Goal: Navigation & Orientation: Understand site structure

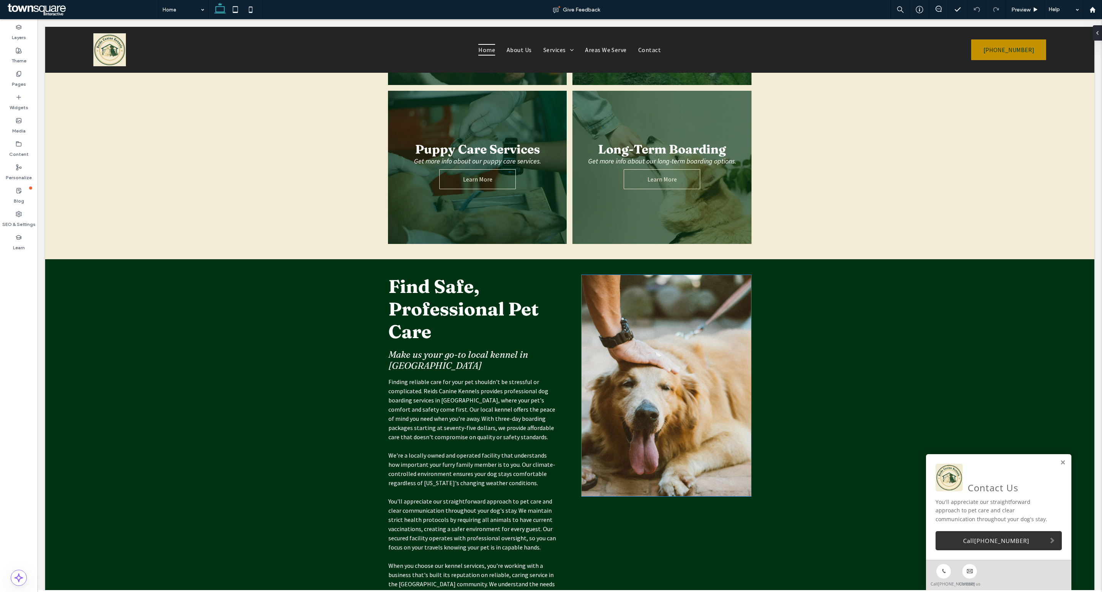
scroll to position [531, 0]
click at [1060, 459] on link at bounding box center [1063, 462] width 6 height 7
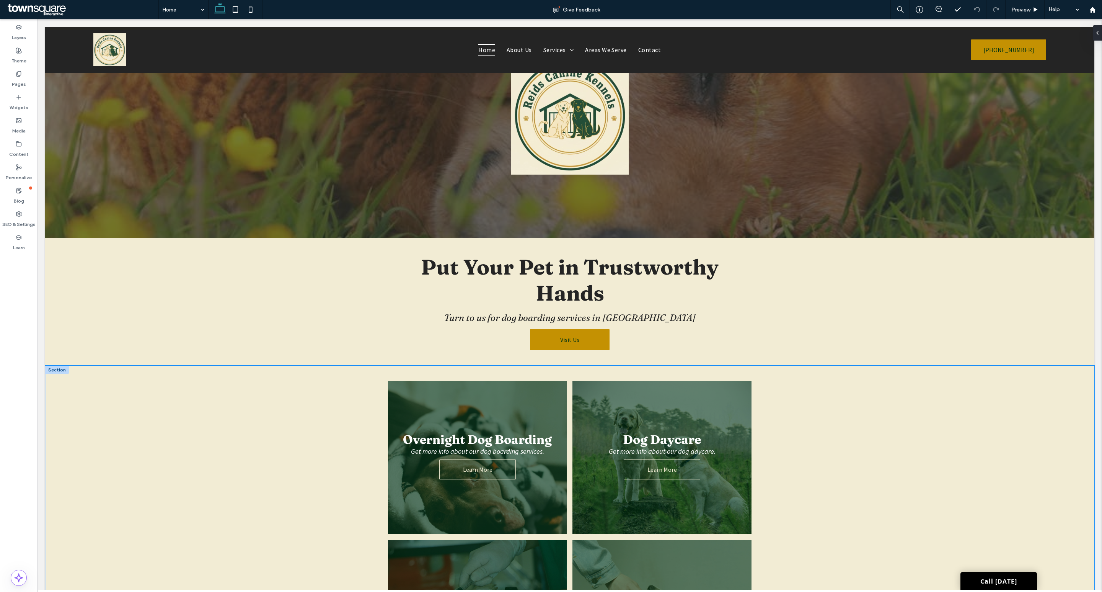
scroll to position [0, 0]
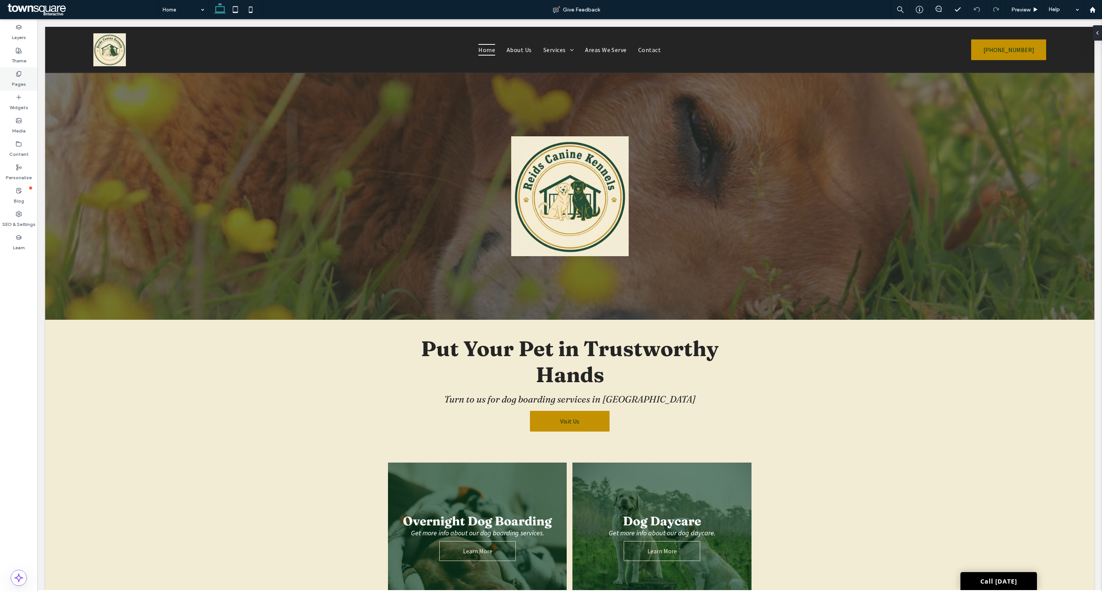
click at [22, 72] on div "Pages" at bounding box center [19, 78] width 38 height 23
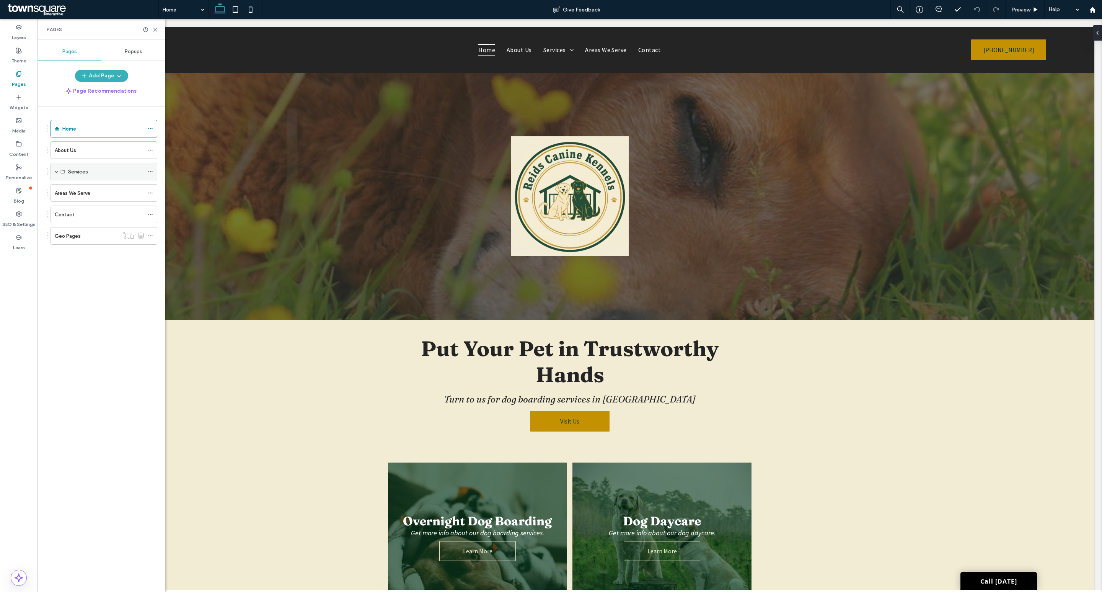
click at [55, 170] on span at bounding box center [57, 172] width 4 height 4
click at [78, 188] on label "Overnight Dog Boarding" at bounding box center [95, 189] width 55 height 13
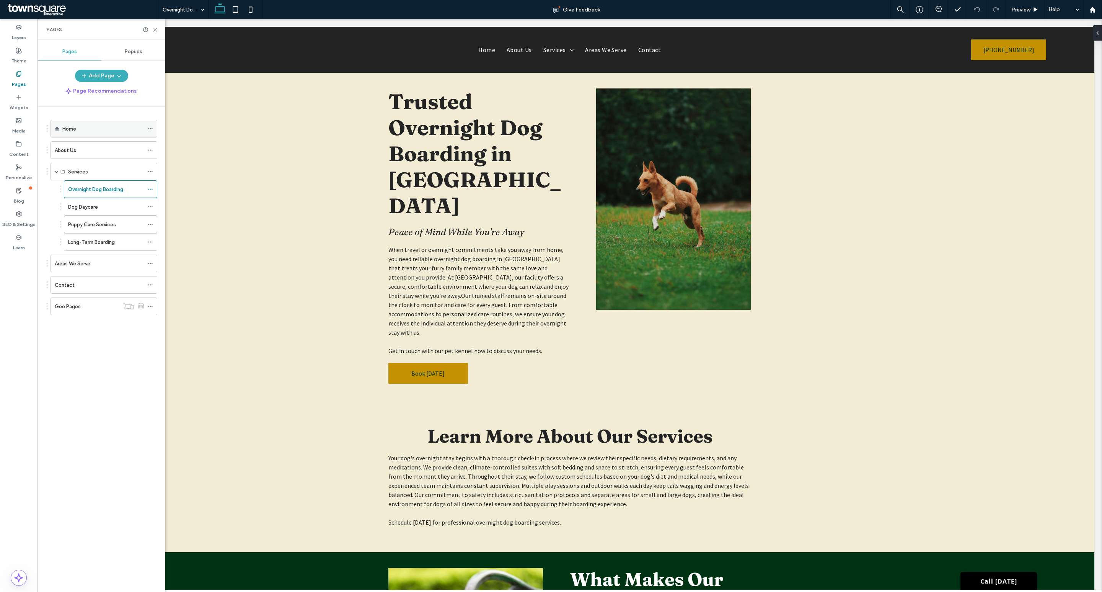
click at [79, 127] on div "Home" at bounding box center [103, 129] width 82 height 8
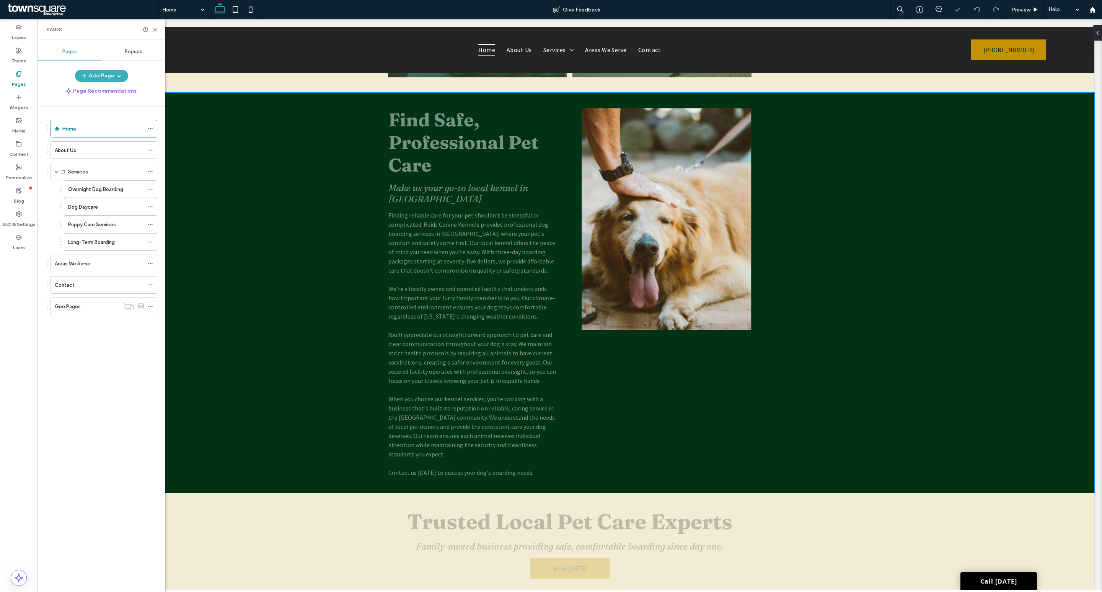
scroll to position [696, 0]
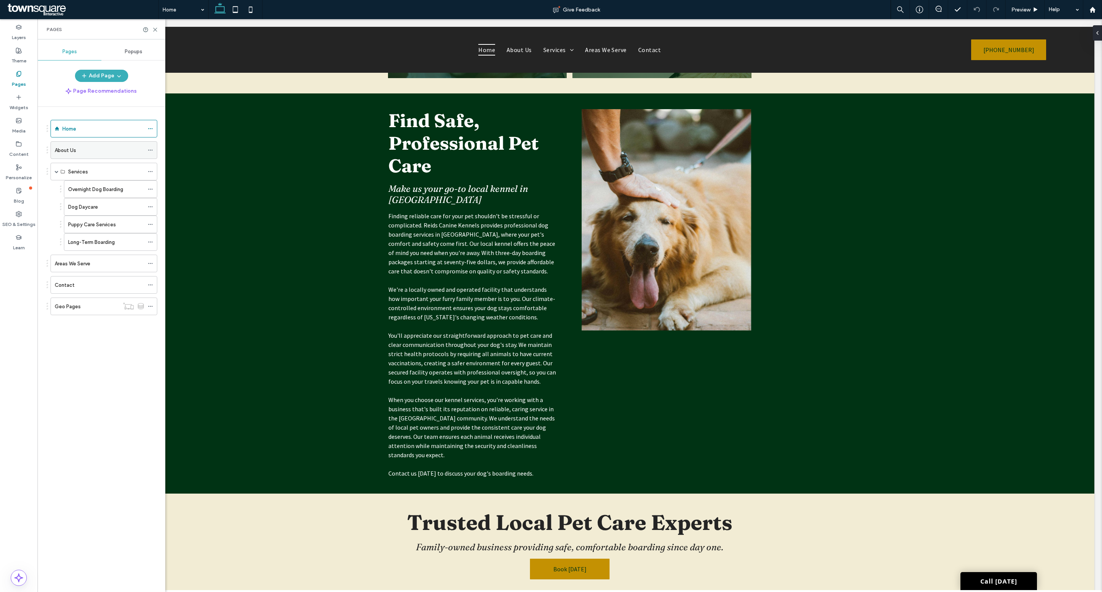
click at [121, 150] on div "About Us" at bounding box center [99, 150] width 89 height 8
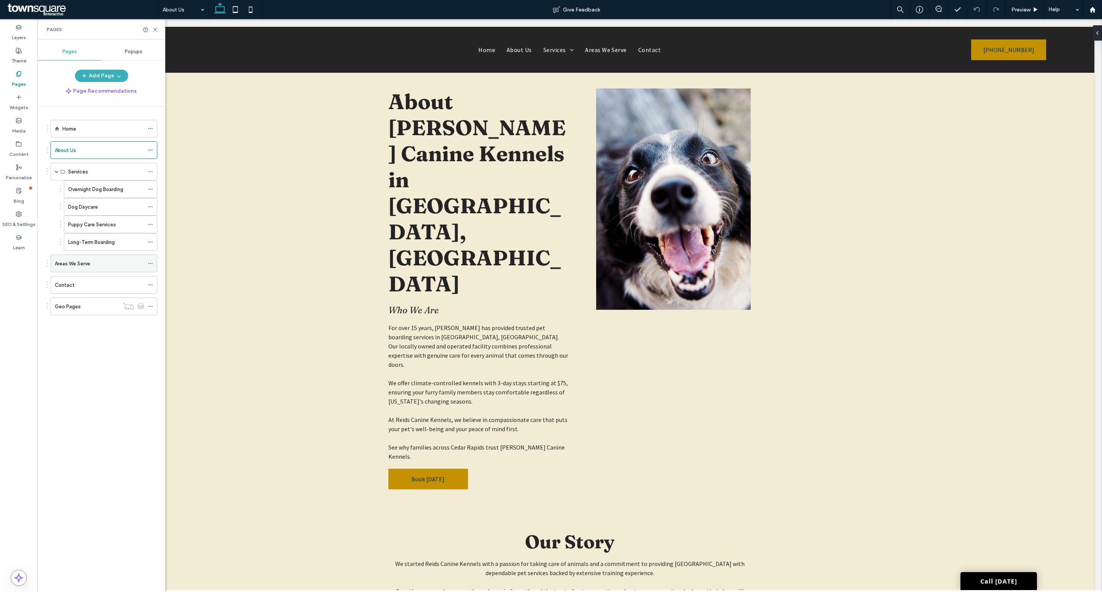
click at [90, 259] on div "Areas We Serve" at bounding box center [99, 263] width 89 height 17
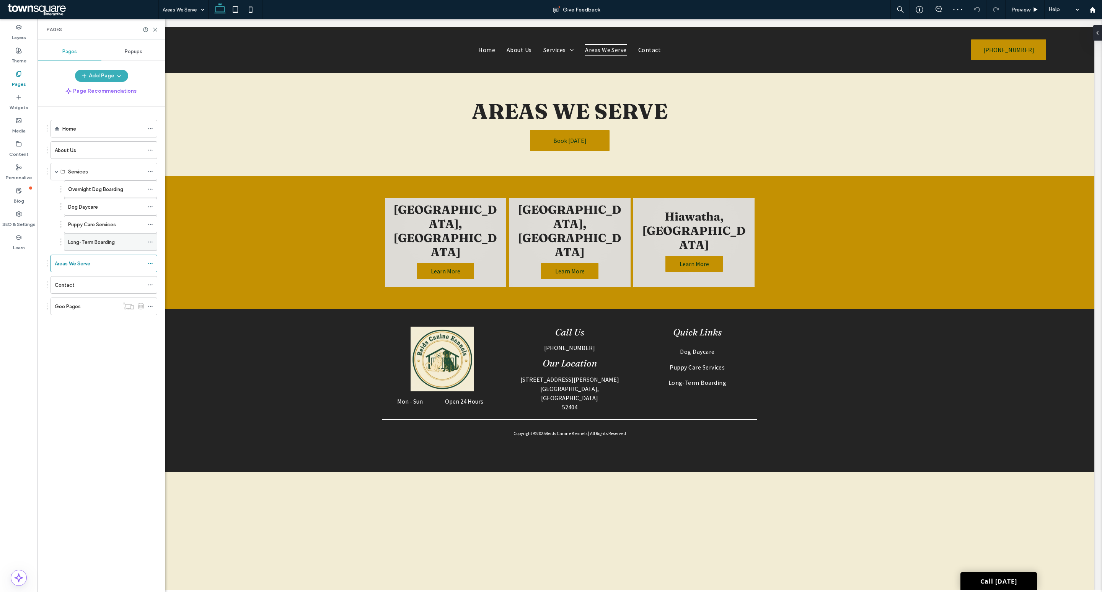
click at [97, 245] on label "Long-Term Boarding" at bounding box center [91, 241] width 47 height 13
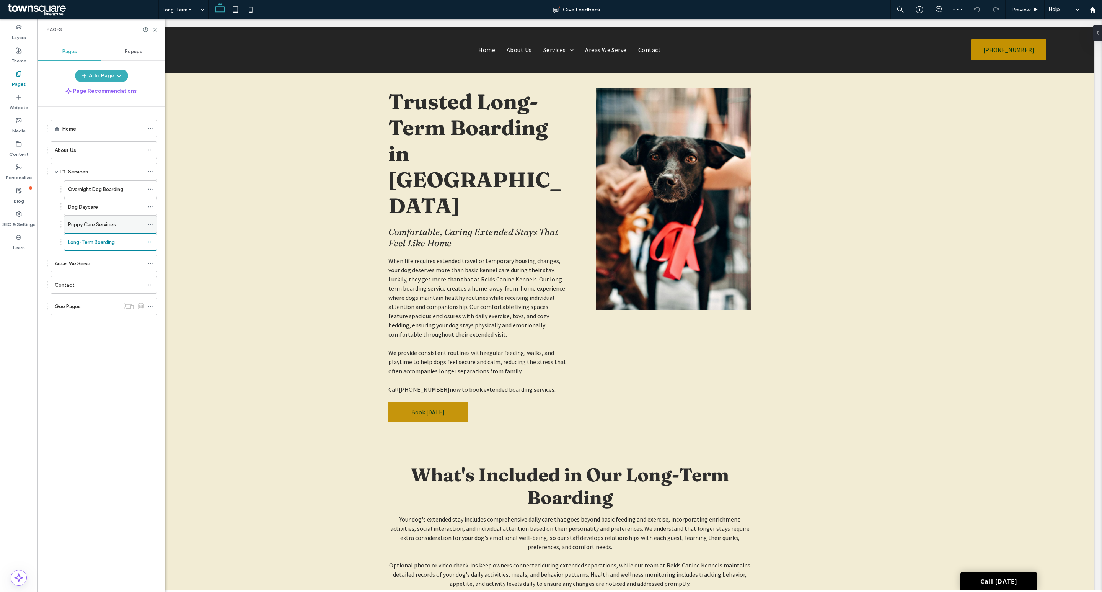
click at [98, 220] on div "Puppy Care Services" at bounding box center [106, 224] width 76 height 17
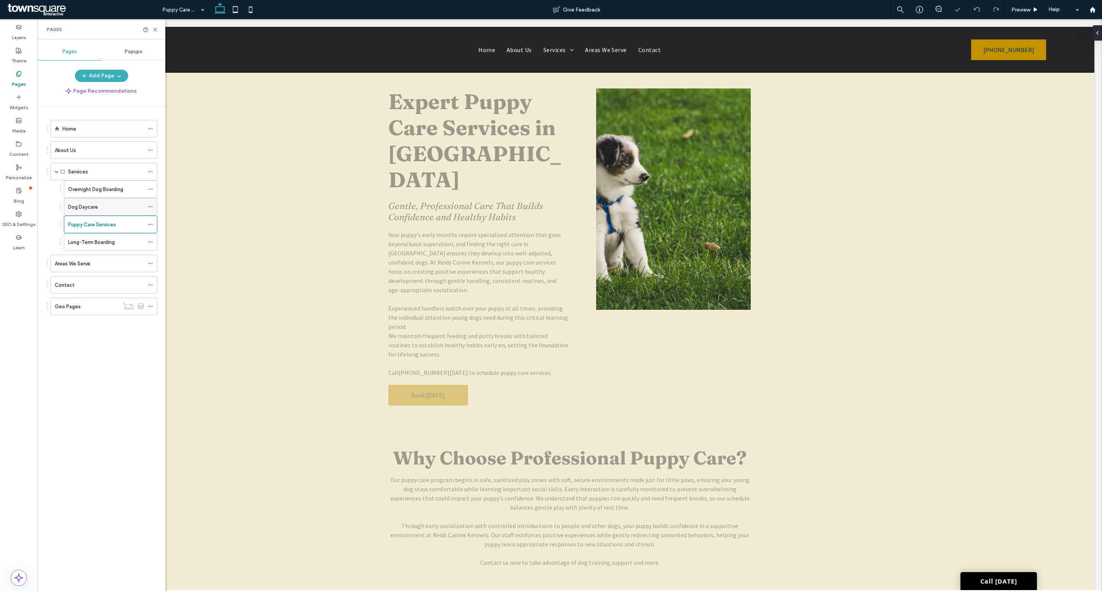
click at [99, 211] on div "Dog Daycare" at bounding box center [106, 207] width 76 height 8
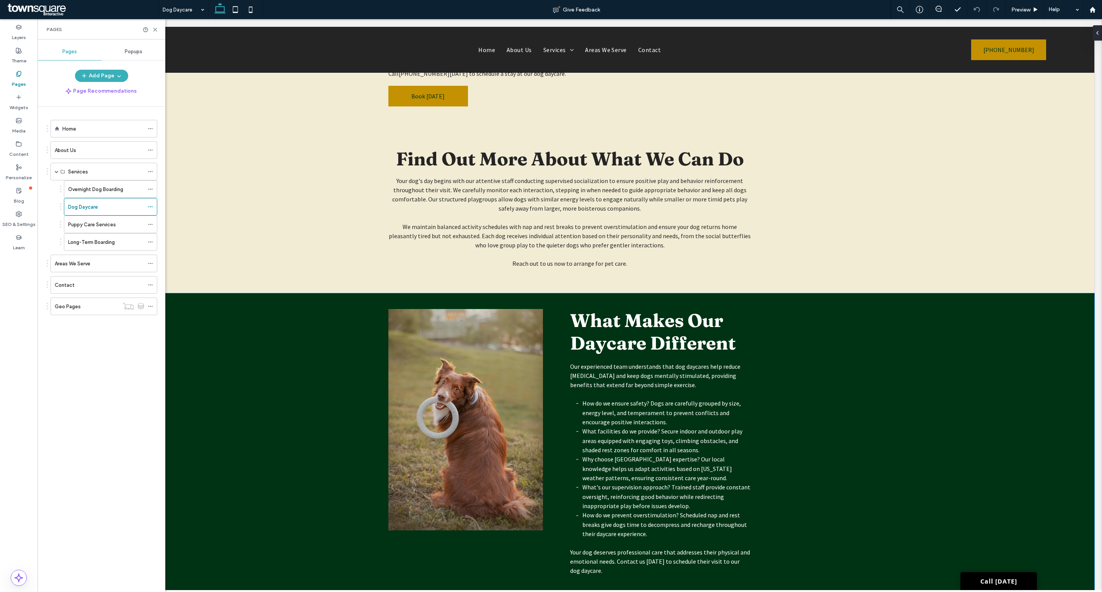
scroll to position [298, 0]
click at [118, 150] on div "About Us" at bounding box center [99, 150] width 89 height 8
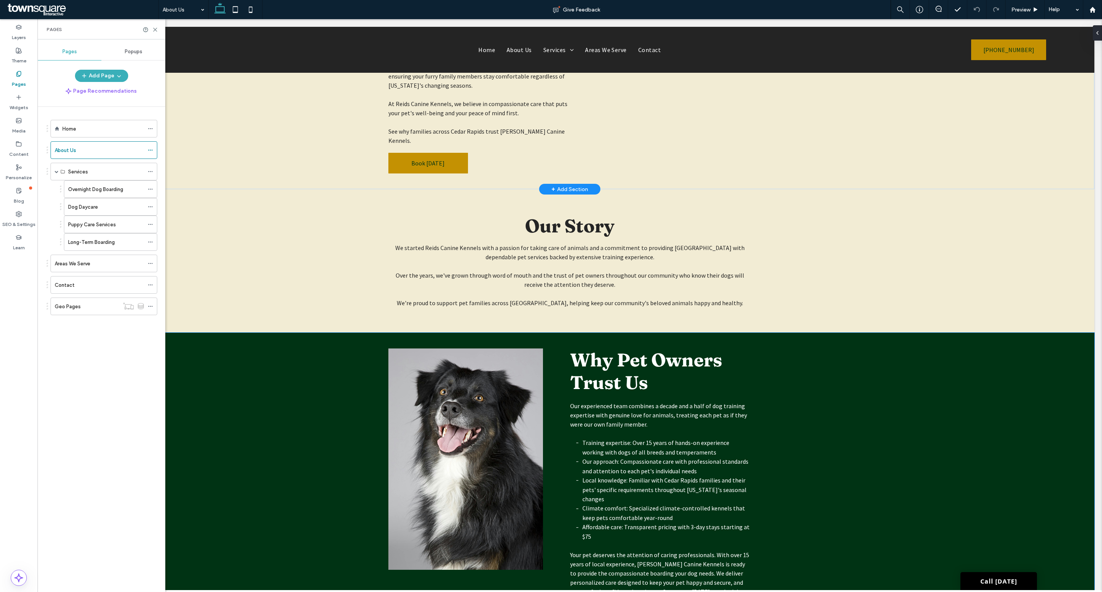
scroll to position [318, 0]
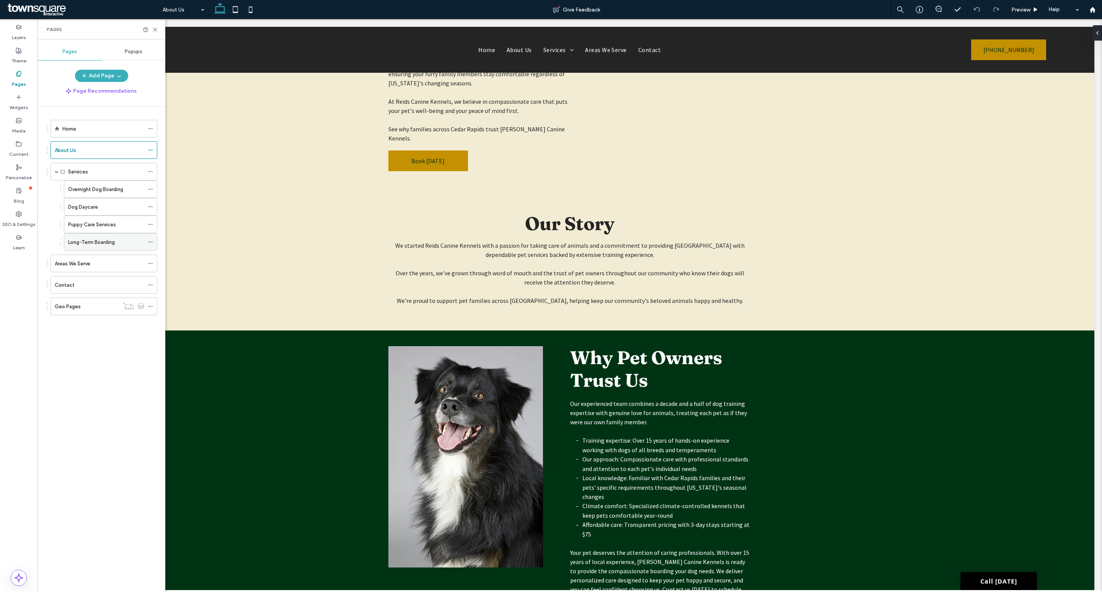
click at [82, 244] on label "Long-Term Boarding" at bounding box center [91, 241] width 47 height 13
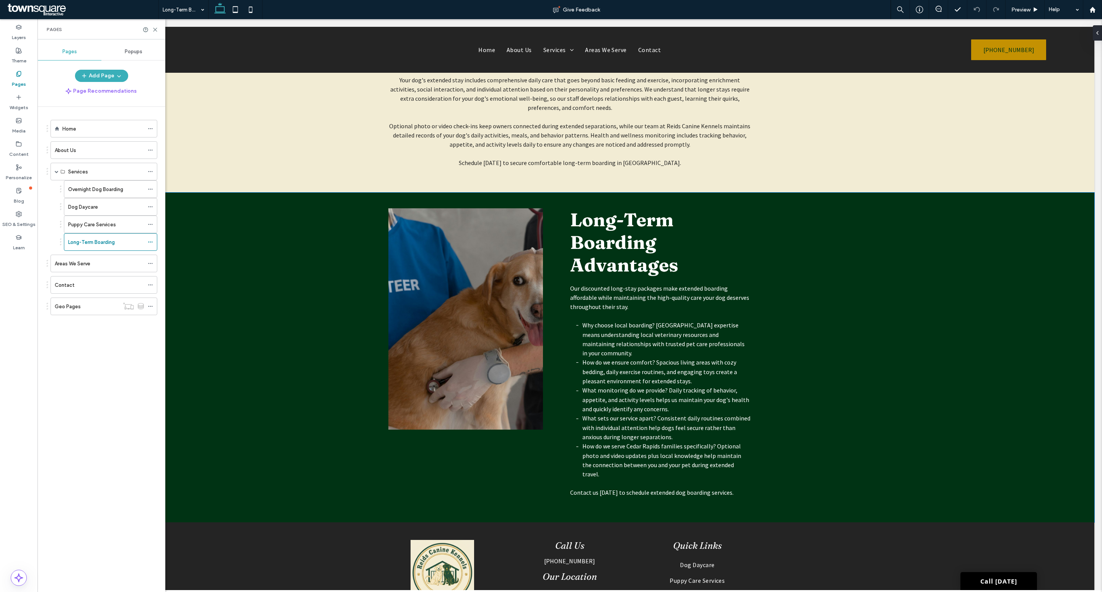
scroll to position [468, 0]
